Goal: Task Accomplishment & Management: Manage account settings

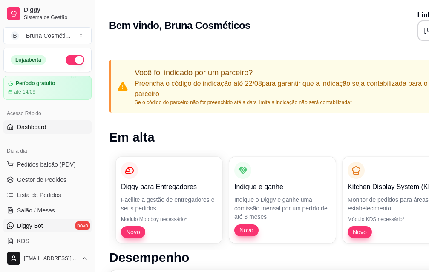
click at [34, 226] on span "Diggy Bot" at bounding box center [30, 226] width 26 height 9
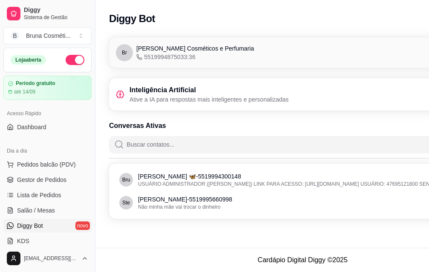
drag, startPoint x: 380, startPoint y: 115, endPoint x: 320, endPoint y: 112, distance: 60.1
click at [320, 112] on div "Br Bruna [PERSON_NAME] Cosméticos e Perfumaria 5519994875033:36 Conectado Intel…" at bounding box center [302, 130] width 414 height 197
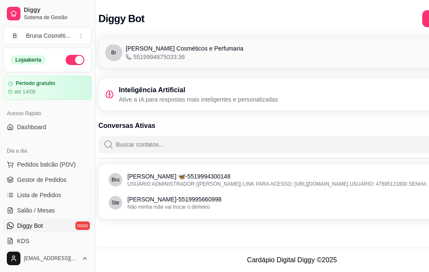
scroll to position [0, 46]
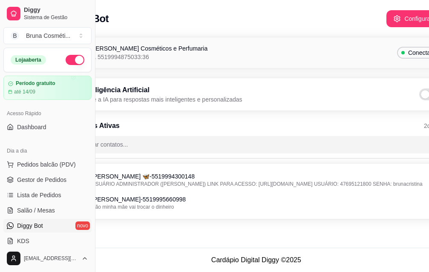
click at [404, 54] on span "Conectado" at bounding box center [422, 53] width 36 height 9
click at [404, 49] on span "Conectado" at bounding box center [422, 53] width 36 height 9
click at [386, 17] on button "Configurações" at bounding box center [417, 18] width 63 height 17
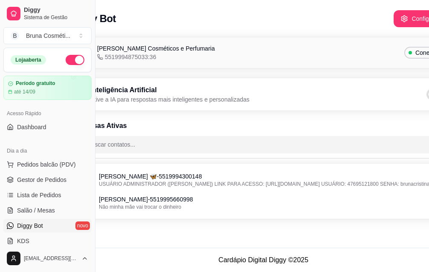
scroll to position [0, 39]
click at [412, 55] on span "Conectado" at bounding box center [430, 53] width 36 height 9
click at [394, 18] on button "Configurações" at bounding box center [424, 18] width 63 height 17
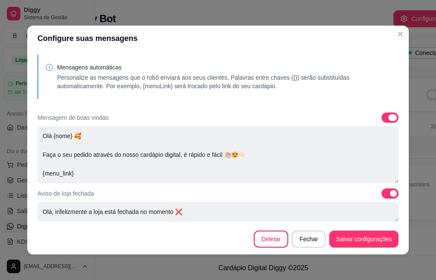
click at [381, 120] on span at bounding box center [389, 117] width 17 height 10
click at [381, 120] on input "checkbox" at bounding box center [384, 122] width 6 height 6
checkbox input "false"
click at [381, 198] on span at bounding box center [389, 193] width 17 height 10
click at [381, 198] on input "checkbox" at bounding box center [384, 198] width 6 height 6
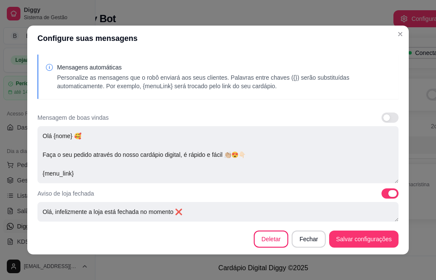
checkbox input "false"
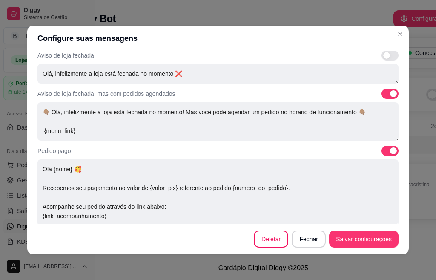
scroll to position [170, 0]
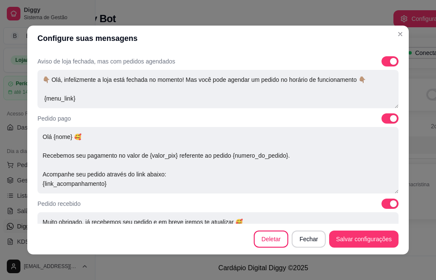
click at [381, 121] on span at bounding box center [389, 118] width 17 height 10
click at [381, 121] on input "checkbox" at bounding box center [384, 123] width 6 height 6
checkbox input "false"
click at [381, 64] on span at bounding box center [389, 61] width 17 height 10
click at [381, 64] on input "checkbox" at bounding box center [384, 66] width 6 height 6
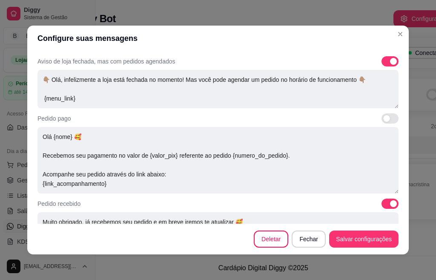
checkbox input "false"
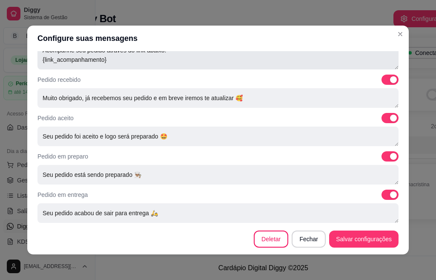
scroll to position [298, 0]
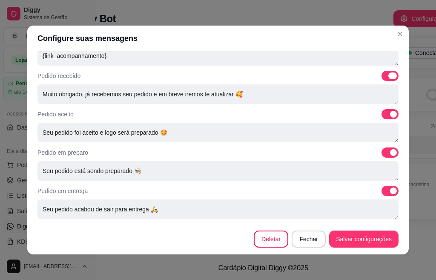
click at [381, 74] on span at bounding box center [389, 76] width 17 height 10
click at [381, 77] on input "checkbox" at bounding box center [384, 80] width 6 height 6
checkbox input "false"
click at [381, 115] on span at bounding box center [389, 114] width 17 height 10
click at [381, 116] on input "checkbox" at bounding box center [384, 119] width 6 height 6
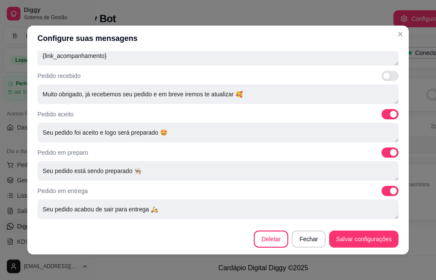
checkbox input "false"
click at [381, 153] on label at bounding box center [389, 152] width 17 height 10
click at [381, 154] on input "checkbox" at bounding box center [384, 157] width 6 height 6
checkbox input "false"
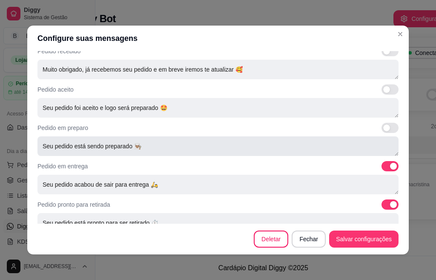
scroll to position [335, 0]
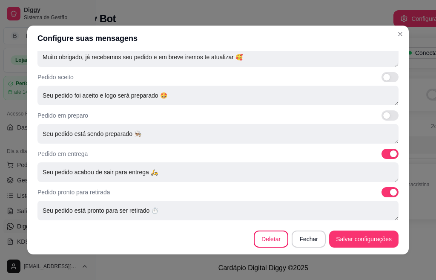
click at [381, 155] on span at bounding box center [389, 154] width 17 height 10
click at [381, 155] on input "checkbox" at bounding box center [384, 158] width 6 height 6
checkbox input "false"
click at [381, 192] on span at bounding box center [389, 192] width 17 height 10
click at [381, 194] on input "checkbox" at bounding box center [384, 197] width 6 height 6
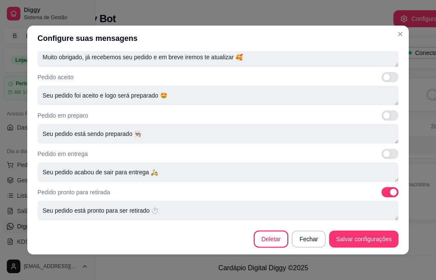
checkbox input "false"
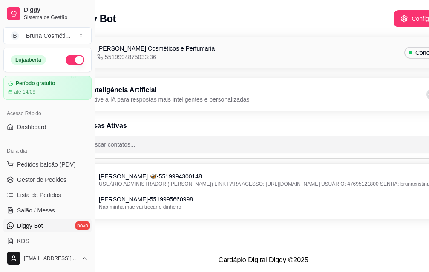
click at [156, 52] on span "[PERSON_NAME] Cosméticos e Perfumaria" at bounding box center [155, 48] width 117 height 9
click at [395, 15] on button "Configurações" at bounding box center [424, 18] width 63 height 17
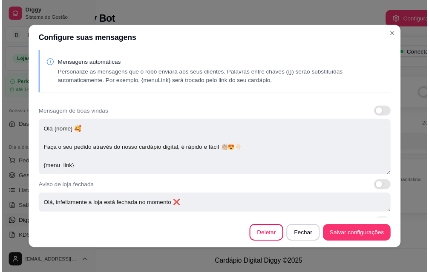
scroll to position [0, 0]
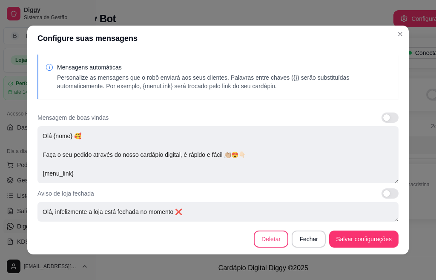
click at [276, 240] on button "Deletar" at bounding box center [271, 238] width 34 height 17
click at [290, 158] on button "Deletar" at bounding box center [286, 166] width 34 height 17
